Goal: Information Seeking & Learning: Compare options

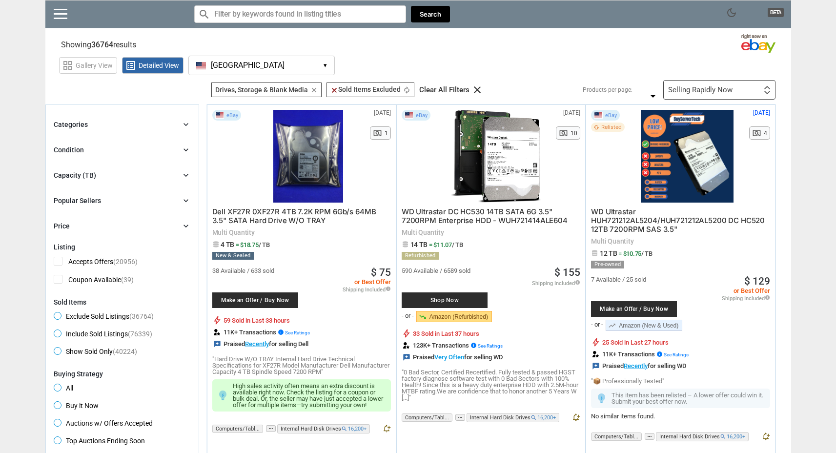
click at [247, 243] on span "= $18.75 / TB" at bounding box center [253, 244] width 34 height 7
click at [290, 248] on div "Dell XF27R 0XF27R 4TB 7.2K RPM 6Gb/s 64MB 3.5" SATA Hard Drive W/O TRAY Multi Q…" at bounding box center [301, 289] width 179 height 172
click at [300, 152] on div at bounding box center [308, 156] width 104 height 93
click at [380, 90] on span "clear Sold Items Excluded" at bounding box center [365, 89] width 70 height 8
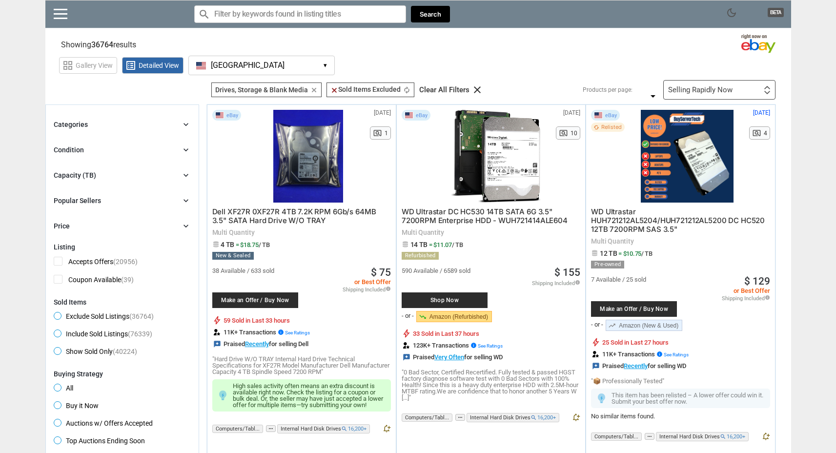
click at [538, 65] on div "grid_view Gallery View list_alt Detailed View [GEOGRAPHIC_DATA] [GEOGRAPHIC_DAT…" at bounding box center [425, 64] width 732 height 22
click at [691, 93] on div "Selling Rapidly Now" at bounding box center [700, 89] width 64 height 7
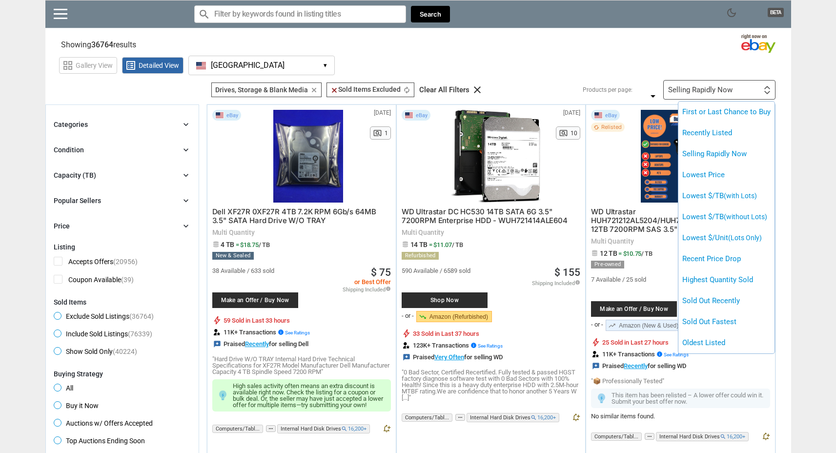
click at [626, 70] on div at bounding box center [418, 226] width 836 height 453
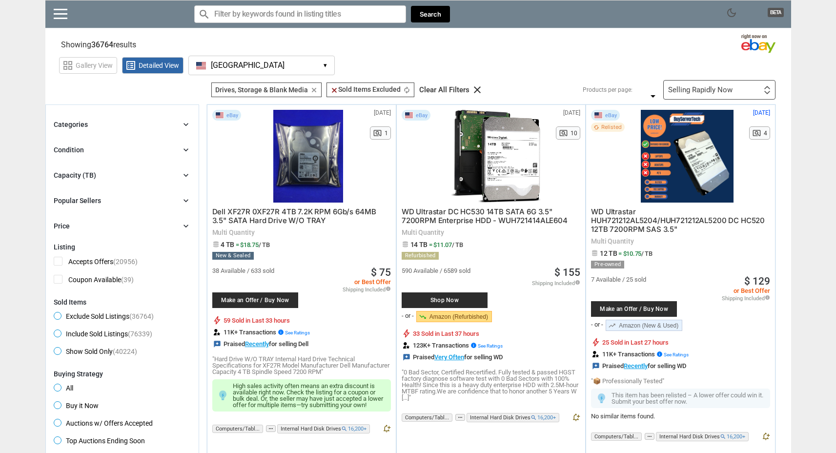
click at [445, 247] on span "= $11.07 / TB" at bounding box center [446, 244] width 34 height 7
click at [505, 213] on span "WD Ultrastar DC HC530 14TB SATA 6G 3.5" 7200RPM Enterprise HDD - WUH721414ALE604" at bounding box center [485, 216] width 166 height 18
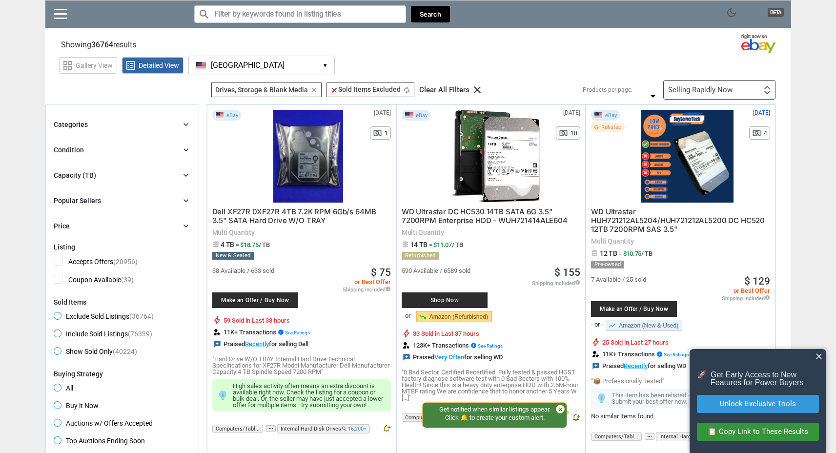
click at [467, 246] on span "14 TB = $11.07 / TB" at bounding box center [491, 244] width 179 height 7
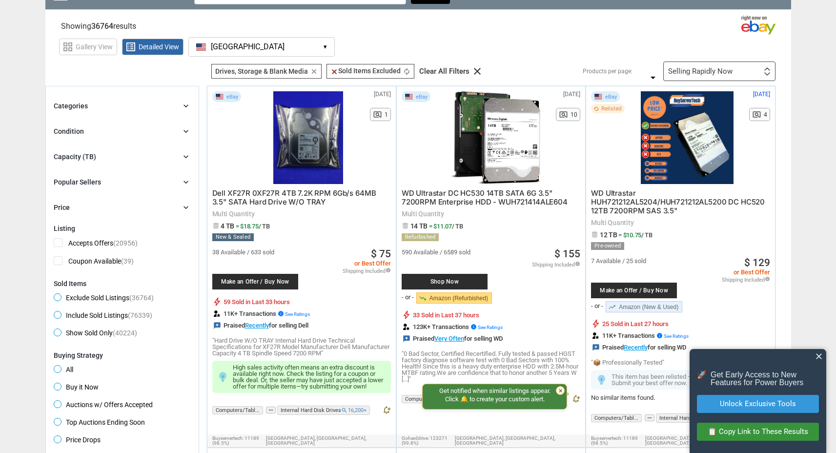
scroll to position [42, 0]
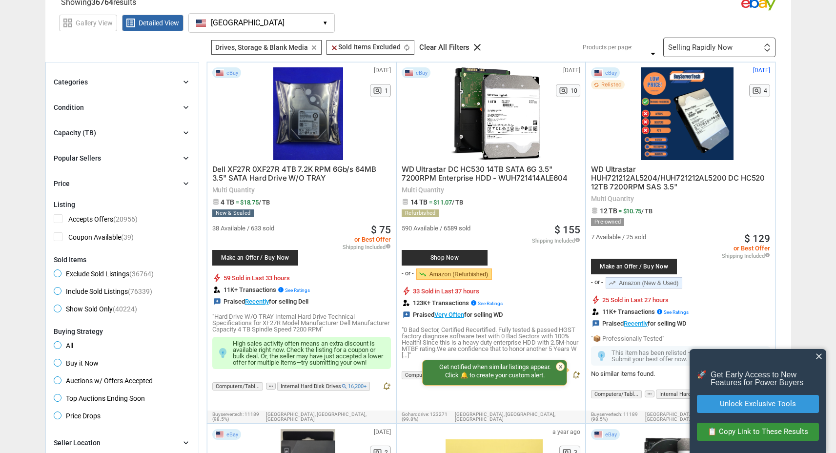
click at [436, 275] on link "trending_down Amazon (Refurbished)" at bounding box center [454, 273] width 76 height 11
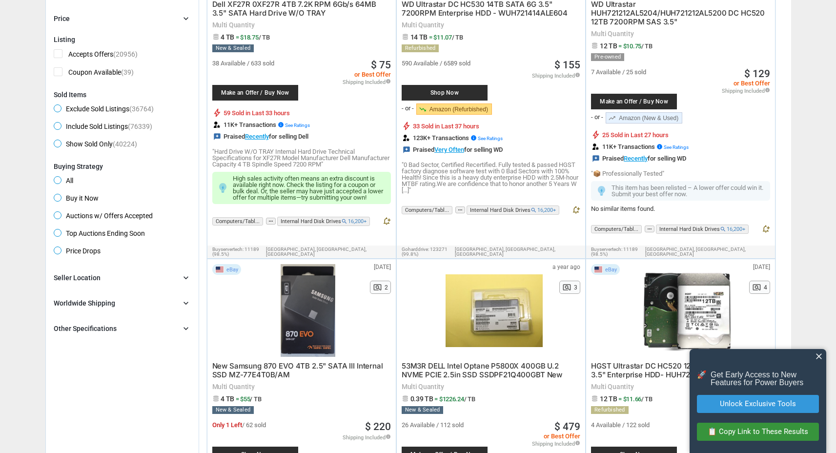
scroll to position [249, 0]
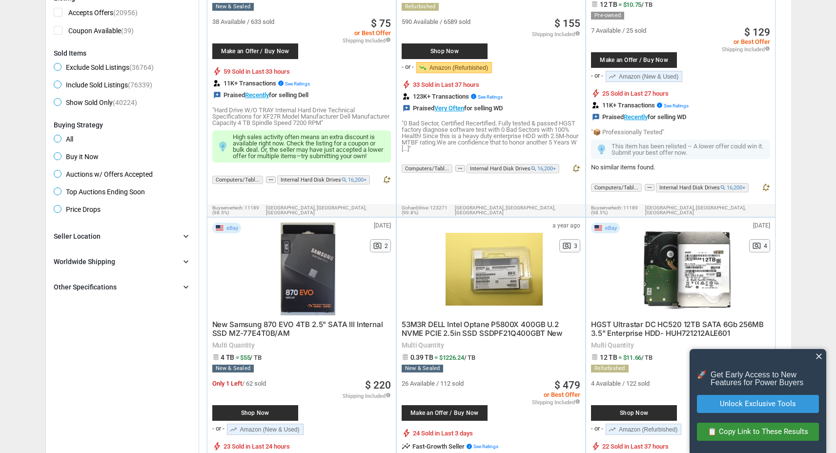
click at [817, 359] on span "close" at bounding box center [819, 356] width 10 height 10
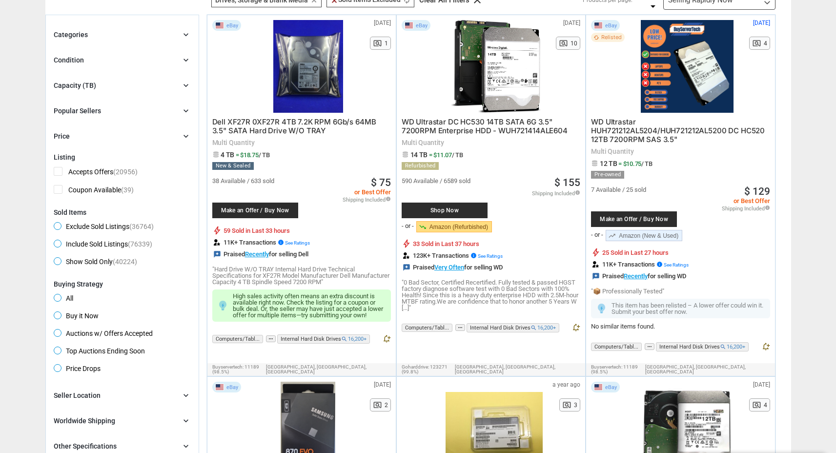
scroll to position [0, 0]
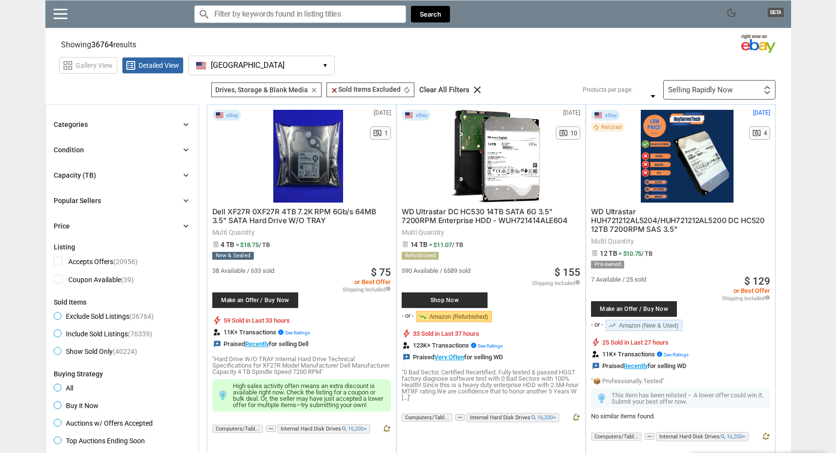
click at [113, 177] on div "Capacity (TB) chevron_right" at bounding box center [122, 175] width 137 height 12
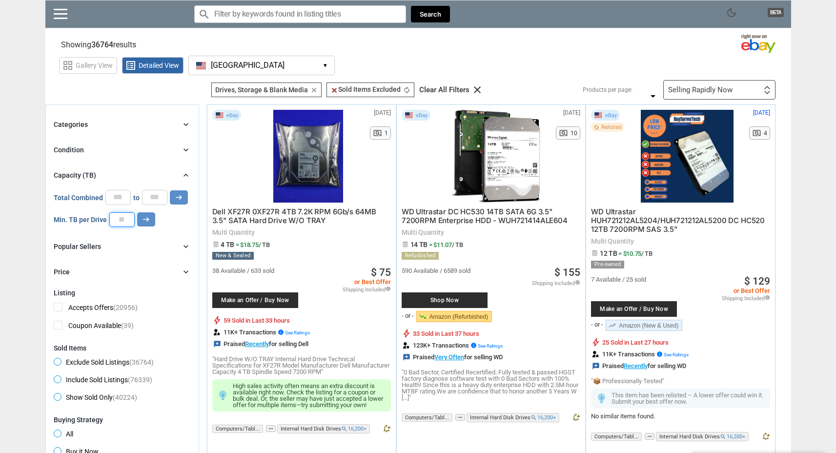
click at [118, 220] on input "number" at bounding box center [121, 219] width 25 height 15
type input "**"
click at [146, 220] on icon "arrow_right_alt" at bounding box center [146, 219] width 9 height 9
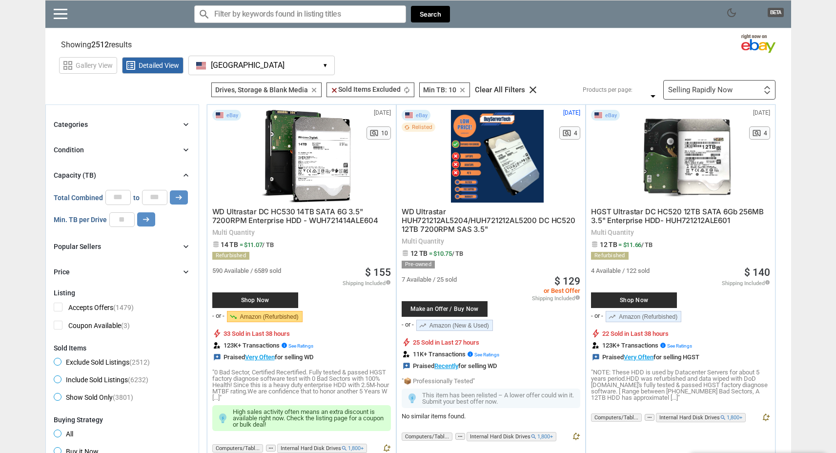
click at [88, 128] on div "Categories chevron_right" at bounding box center [122, 125] width 137 height 12
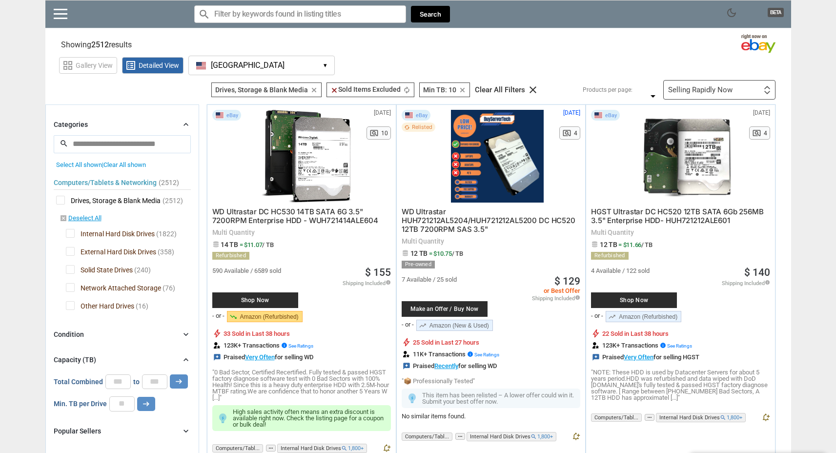
click at [88, 128] on div "Categories chevron_right" at bounding box center [122, 125] width 137 height 12
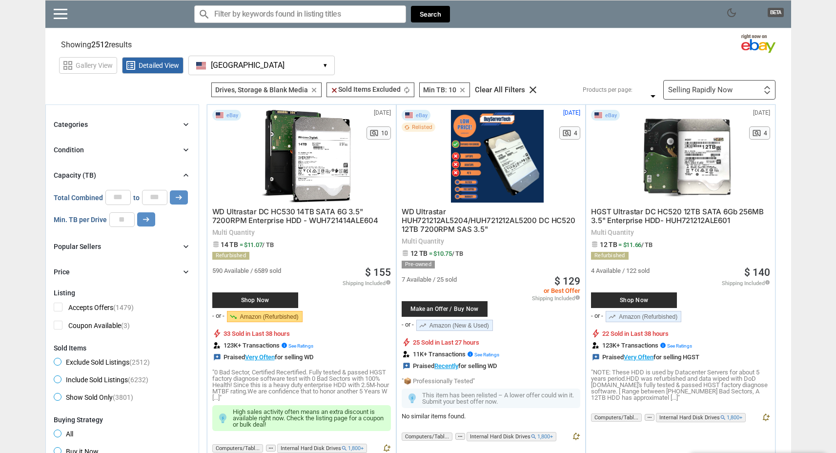
click at [88, 128] on div "Categories chevron_right" at bounding box center [122, 125] width 137 height 12
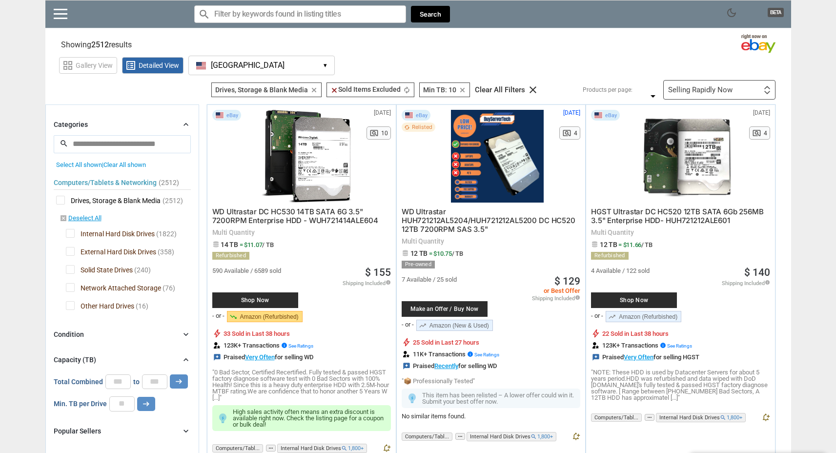
click at [88, 128] on div "Categories chevron_right" at bounding box center [122, 125] width 137 height 12
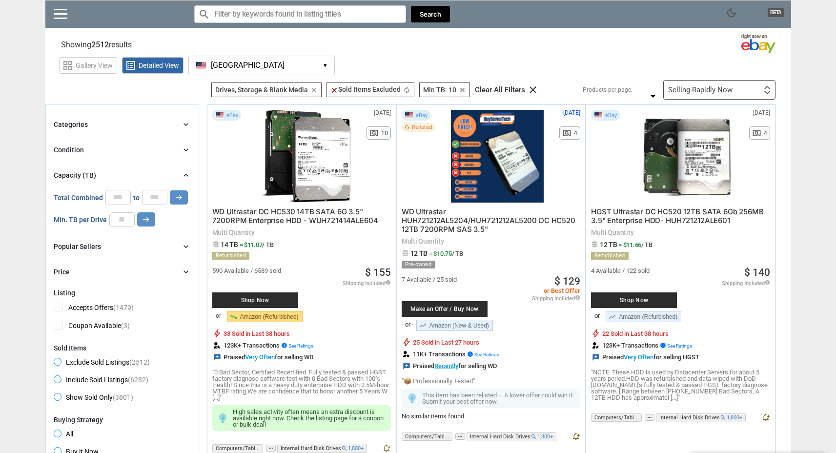
click at [80, 150] on div "Condition" at bounding box center [69, 150] width 30 height 10
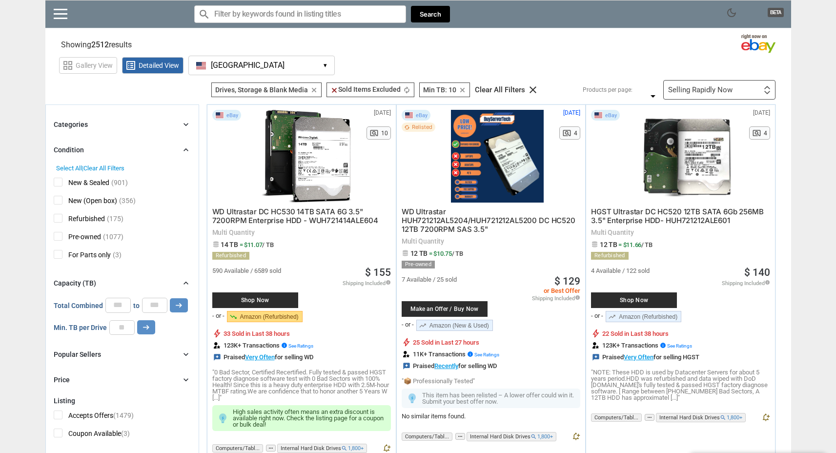
click at [80, 150] on div "Condition" at bounding box center [69, 150] width 30 height 10
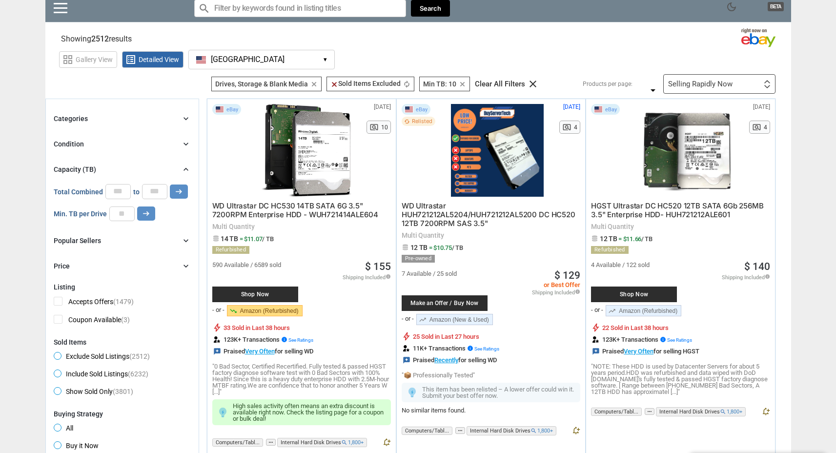
scroll to position [19, 0]
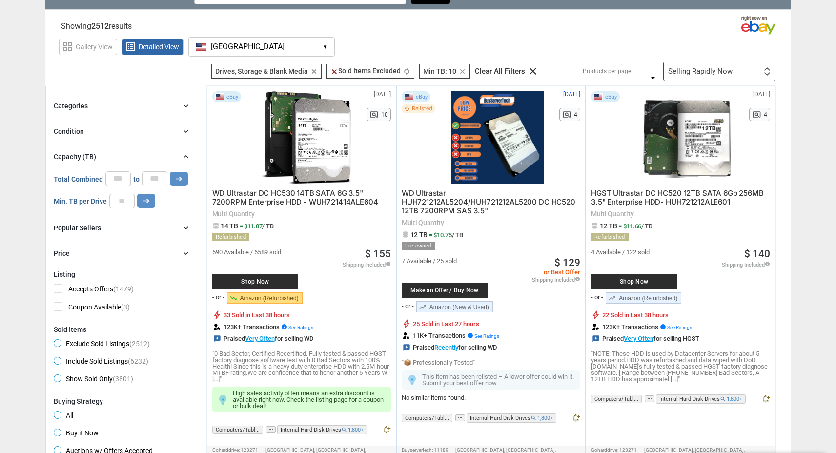
click at [263, 313] on span "33 Sold in Last 38 hours" at bounding box center [257, 315] width 66 height 6
drag, startPoint x: 248, startPoint y: 352, endPoint x: 318, endPoint y: 371, distance: 72.7
click at [290, 362] on p ""0 Bad Sector, Certified Recertified. Fully tested & passed HGST factory diagno…" at bounding box center [301, 367] width 179 height 32
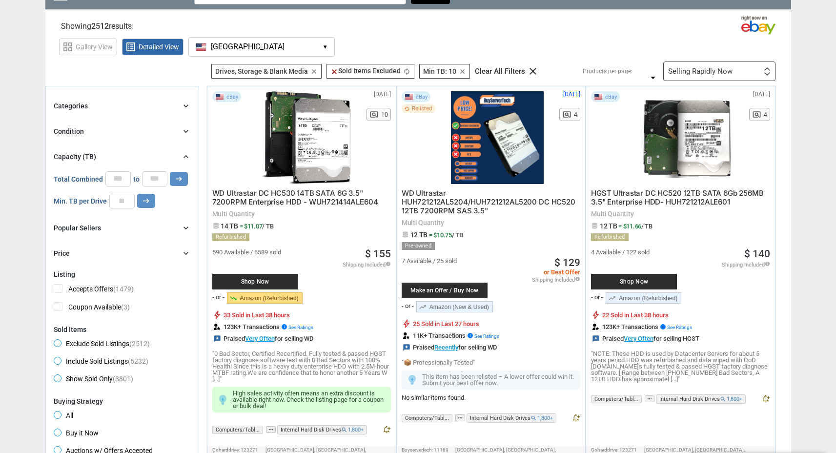
click at [342, 375] on p ""0 Bad Sector, Certified Recertified. Fully tested & passed HGST factory diagno…" at bounding box center [301, 367] width 179 height 32
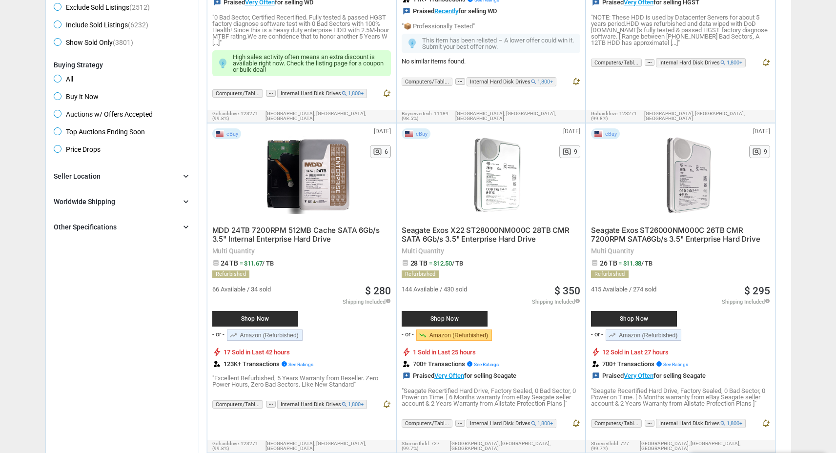
scroll to position [435, 0]
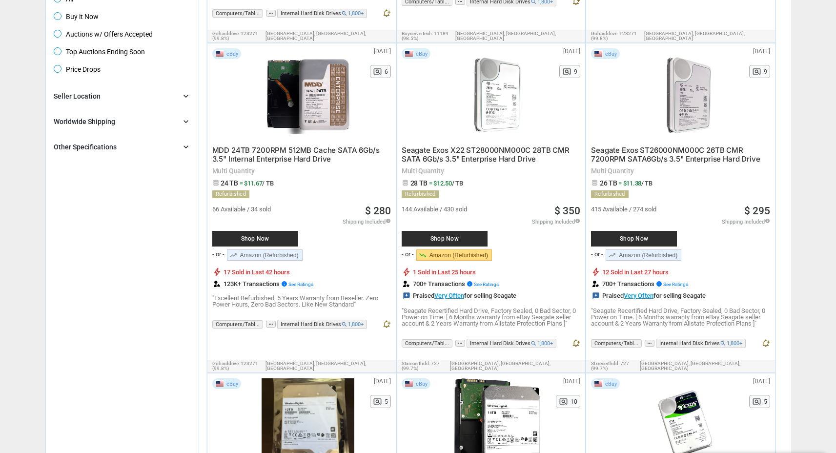
click at [127, 148] on div "Other Specifications chevron_right" at bounding box center [122, 147] width 137 height 12
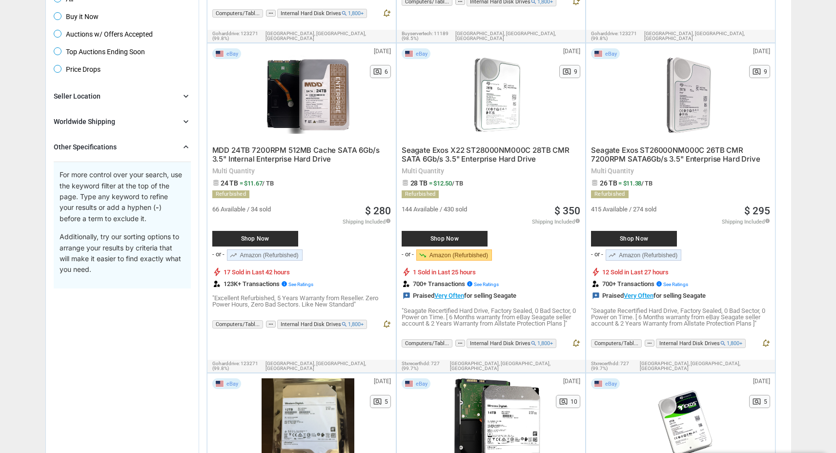
click at [128, 126] on div "Worldwide Shipping chevron_right" at bounding box center [122, 122] width 137 height 12
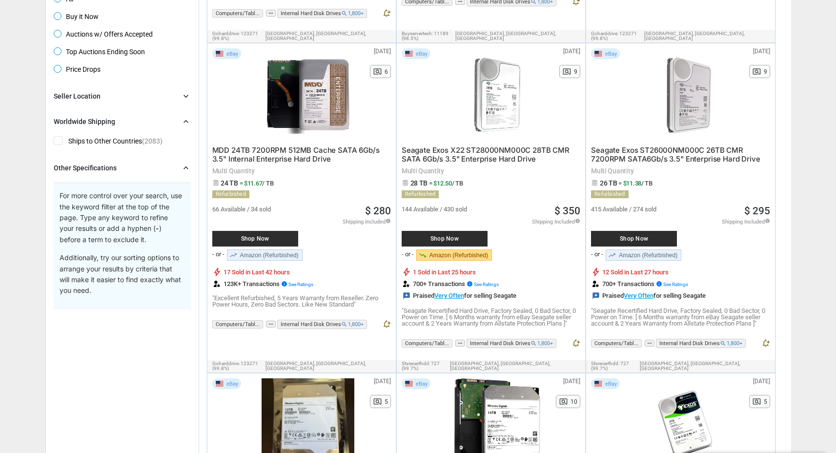
click at [131, 94] on div "Seller Location chevron_right" at bounding box center [122, 96] width 137 height 12
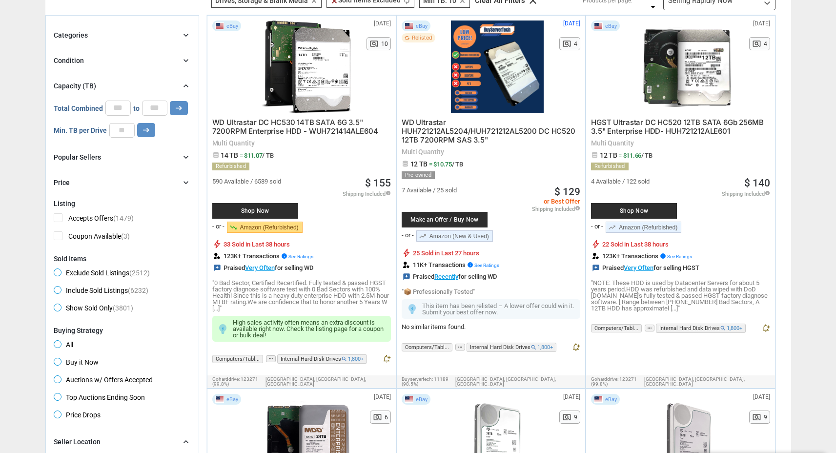
scroll to position [70, 0]
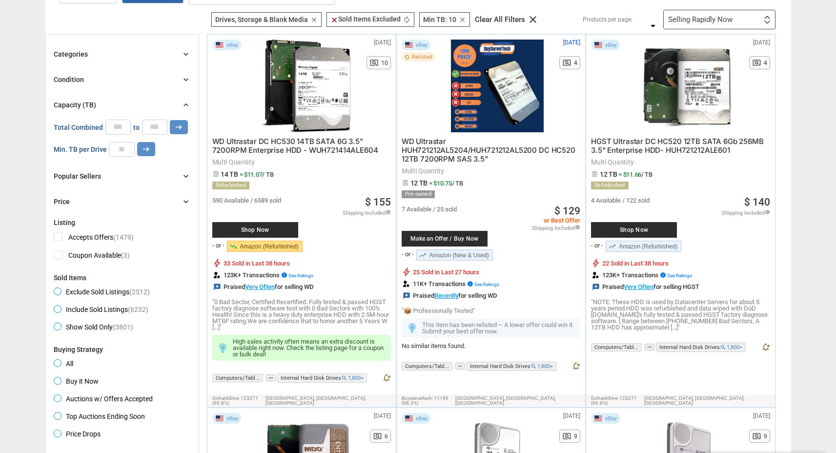
click at [130, 174] on div "Popular Sellers chevron_right" at bounding box center [122, 176] width 137 height 12
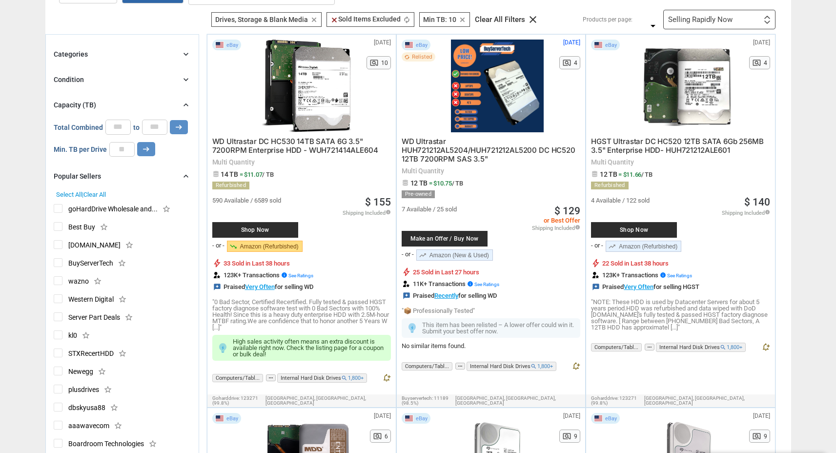
click at [90, 173] on div "Popular Sellers" at bounding box center [77, 176] width 47 height 10
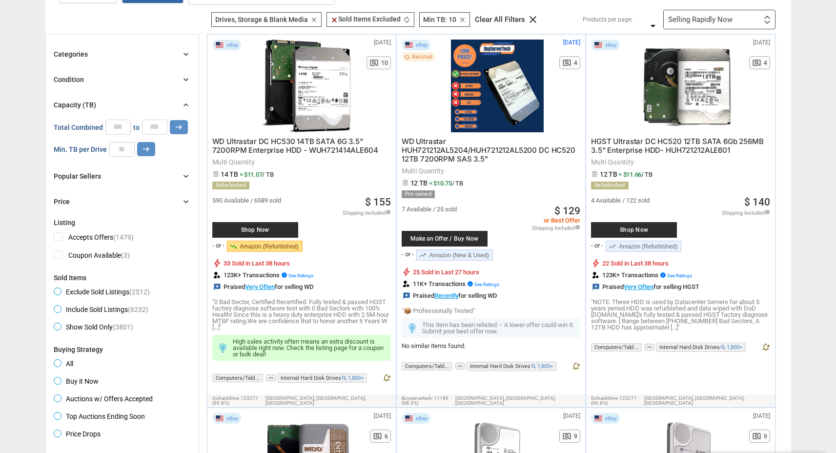
scroll to position [0, 0]
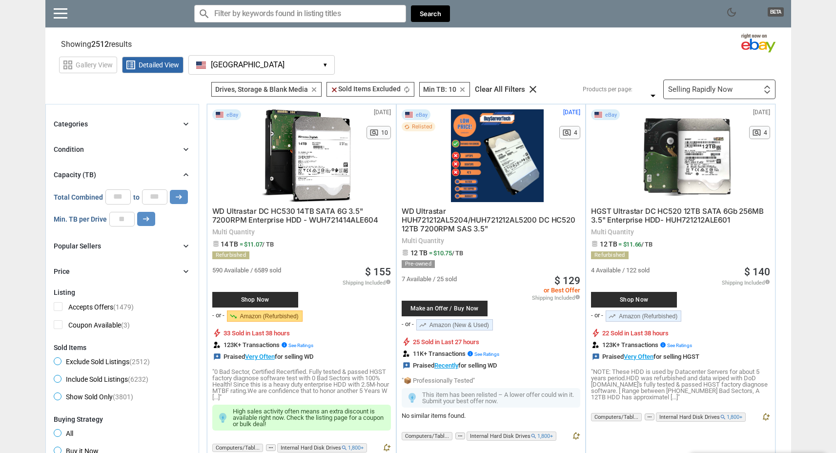
click at [117, 147] on div "Condition chevron_right" at bounding box center [122, 150] width 137 height 12
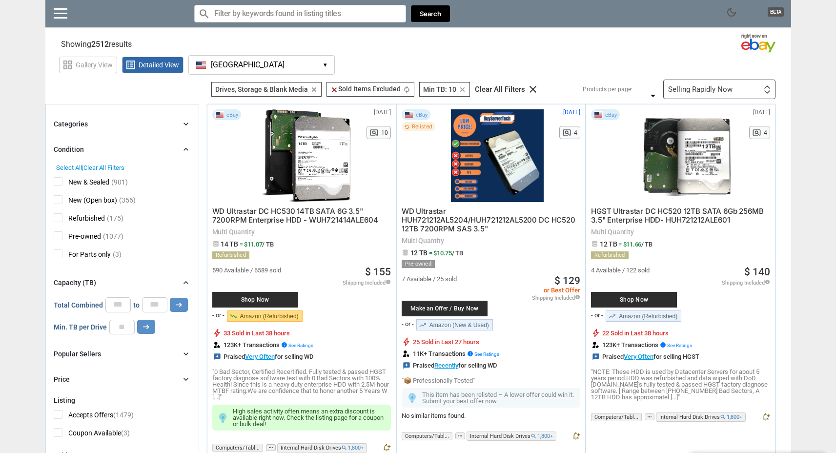
click at [117, 147] on div "Condition chevron_right" at bounding box center [122, 150] width 137 height 12
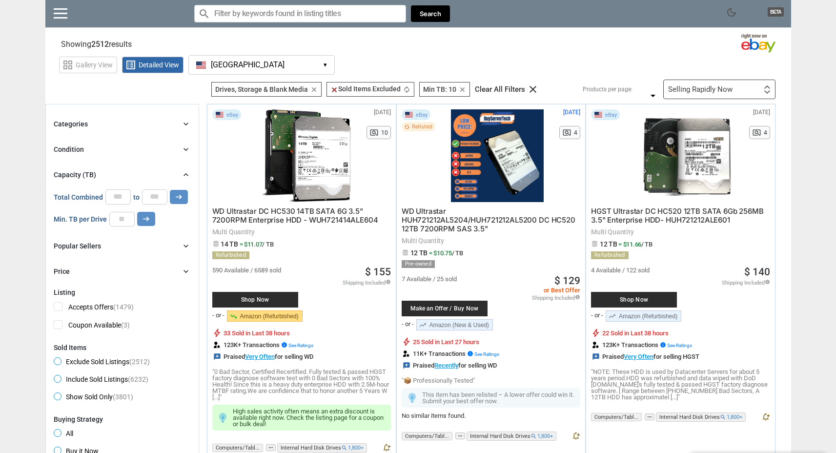
click at [144, 121] on div "Categories chevron_right" at bounding box center [122, 124] width 137 height 12
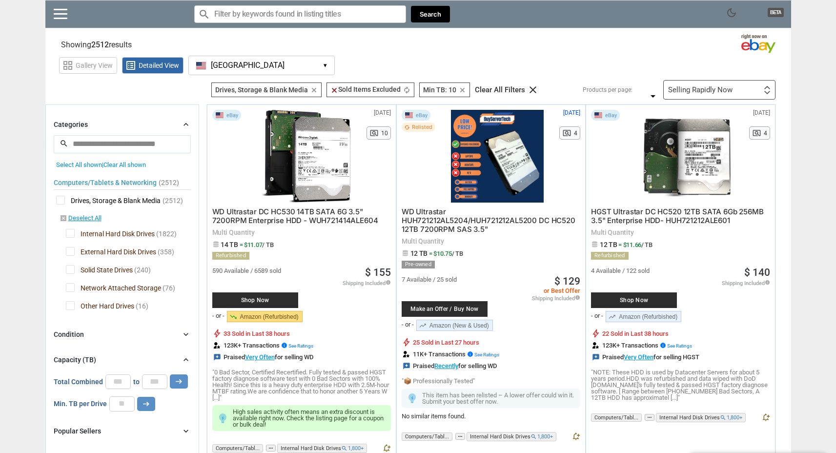
scroll to position [12, 0]
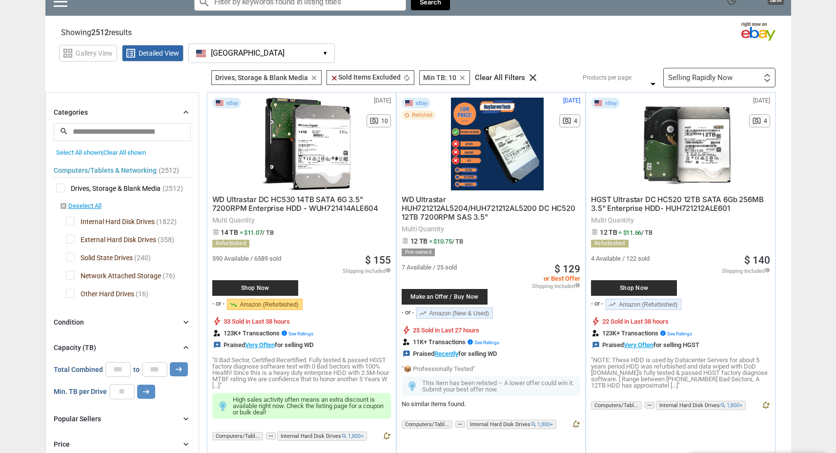
click at [266, 231] on span "/ TB" at bounding box center [267, 232] width 11 height 7
click at [258, 231] on span "= $11.07 / TB" at bounding box center [257, 232] width 34 height 7
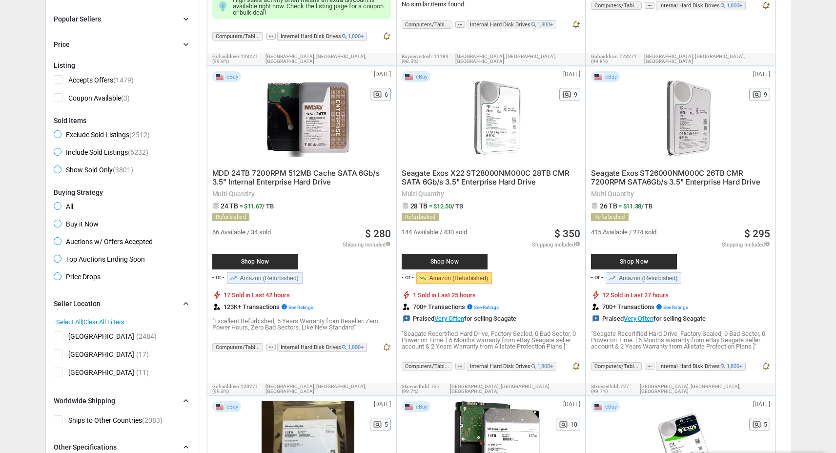
scroll to position [0, 0]
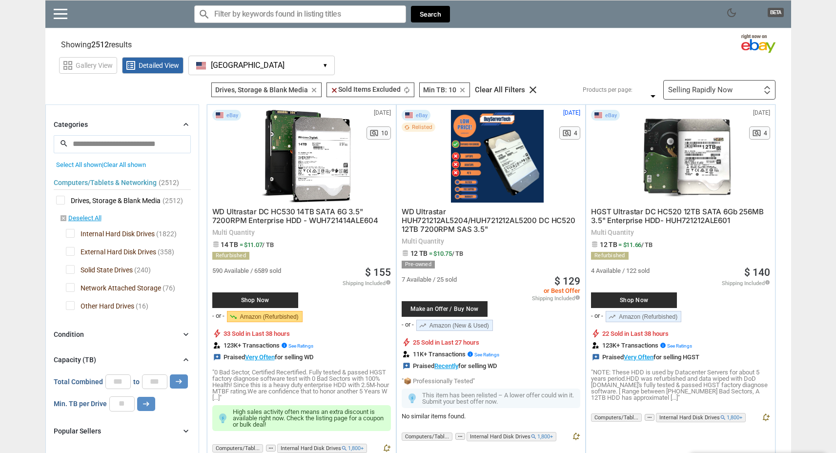
click at [255, 245] on span "= $11.07 / TB" at bounding box center [257, 244] width 34 height 7
click at [275, 315] on link "trending_down Amazon (Refurbished)" at bounding box center [265, 316] width 76 height 11
click at [254, 297] on span "Shop Now" at bounding box center [255, 300] width 76 height 6
